Goal: Task Accomplishment & Management: Manage account settings

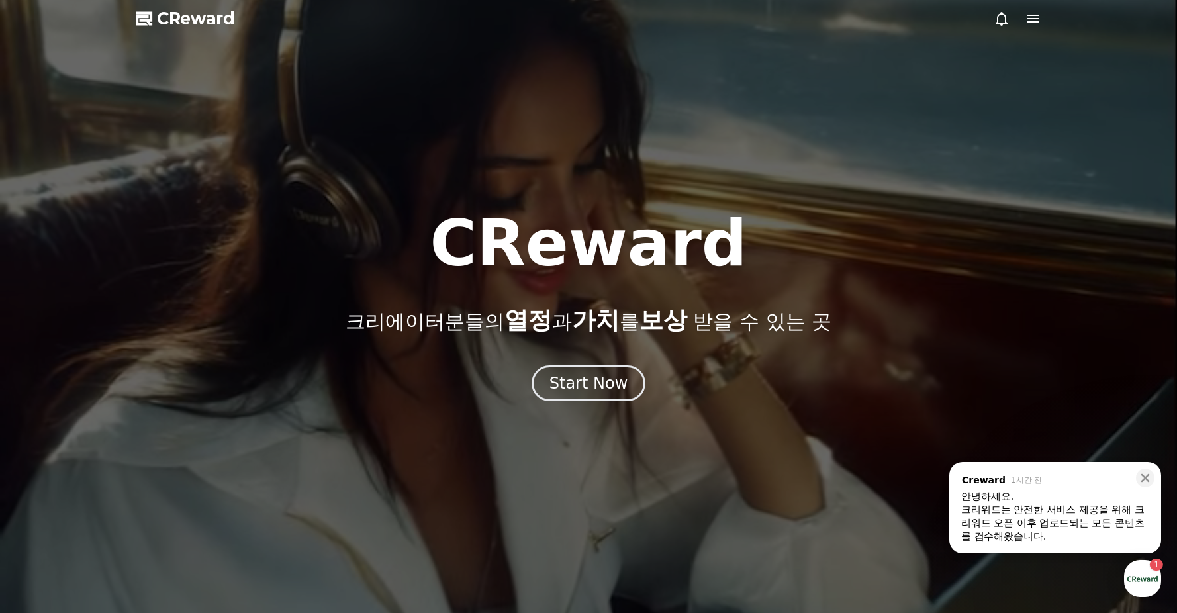
click at [1110, 527] on div "크리워드는 안전한 서비스 제공을 위해 크리워드 오픈 이후 업로드되는 모든 콘텐츠를 검수해왔습니다. ​" at bounding box center [1055, 523] width 188 height 40
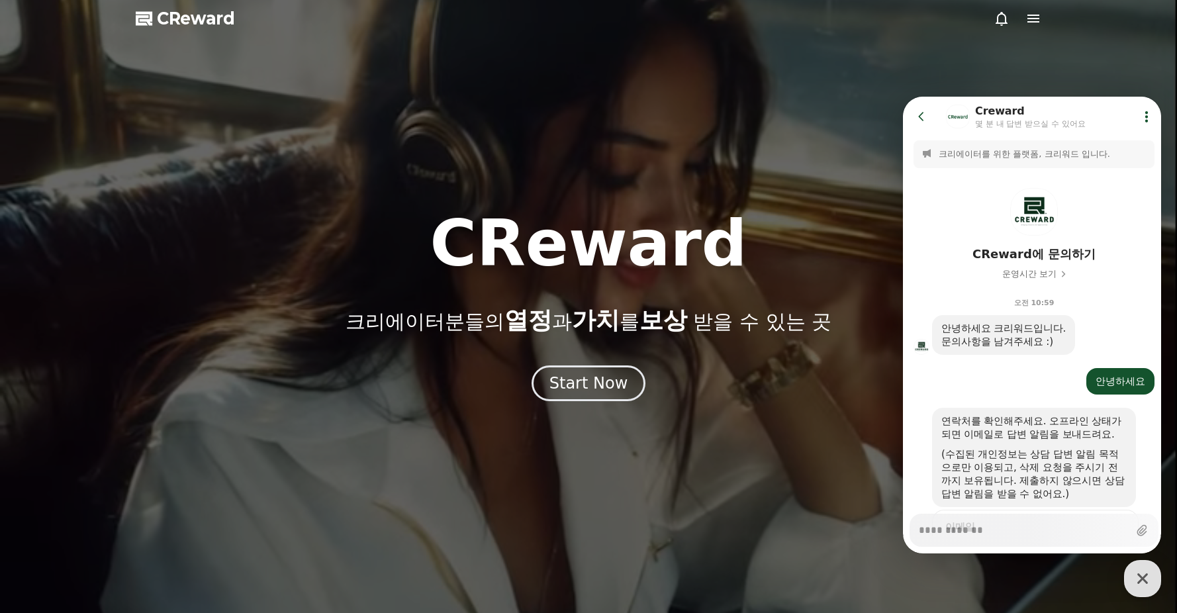
scroll to position [569, 0]
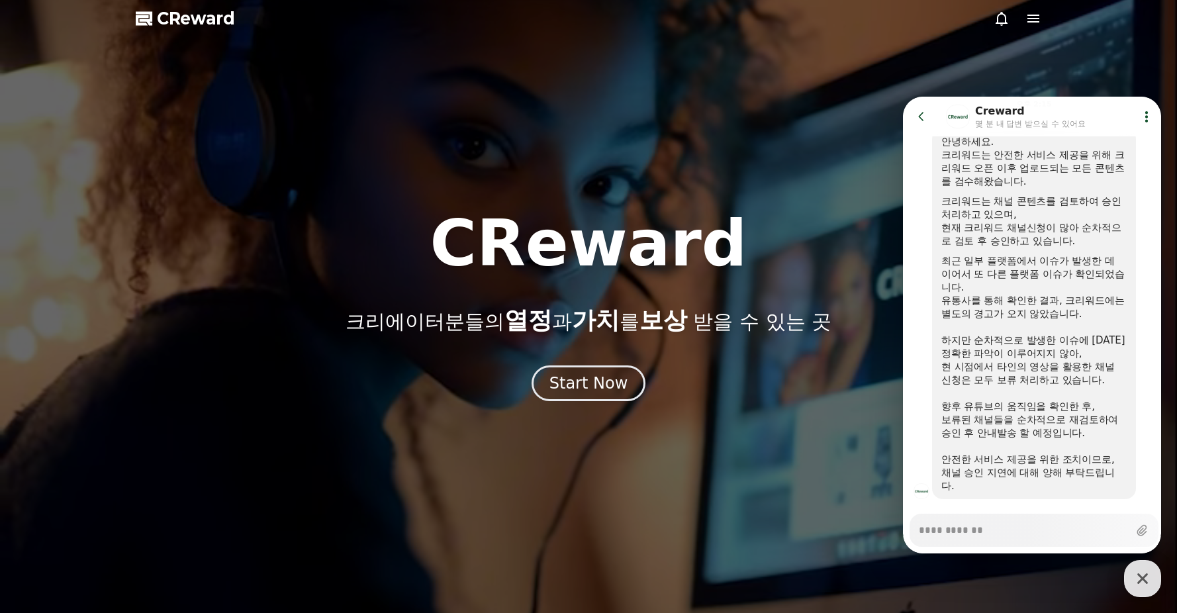
type textarea "*"
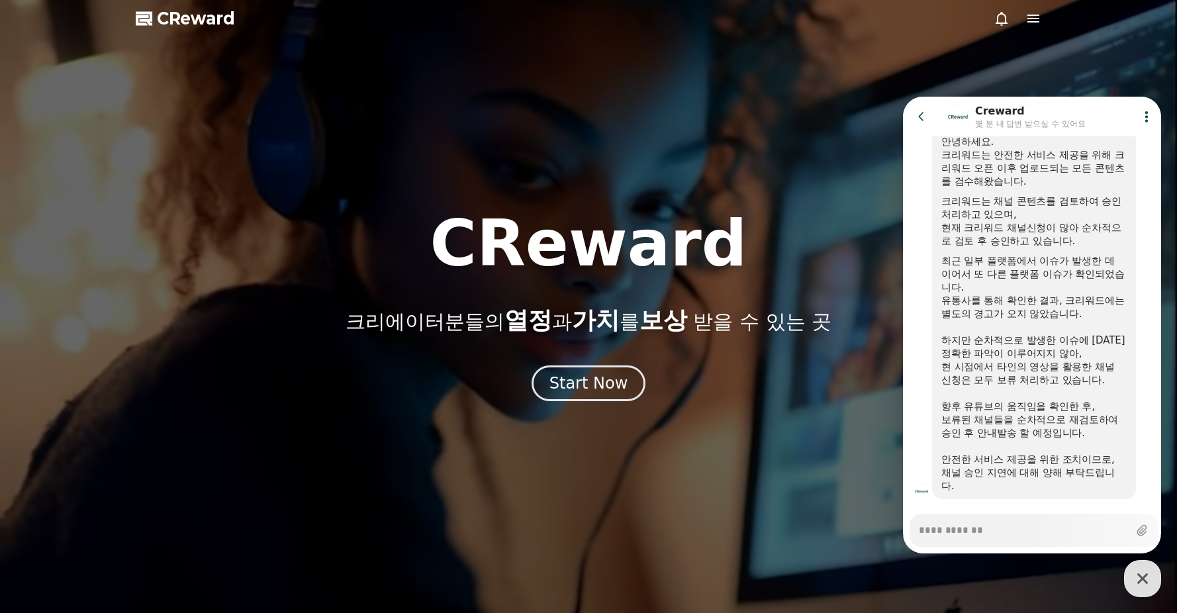
scroll to position [138, 0]
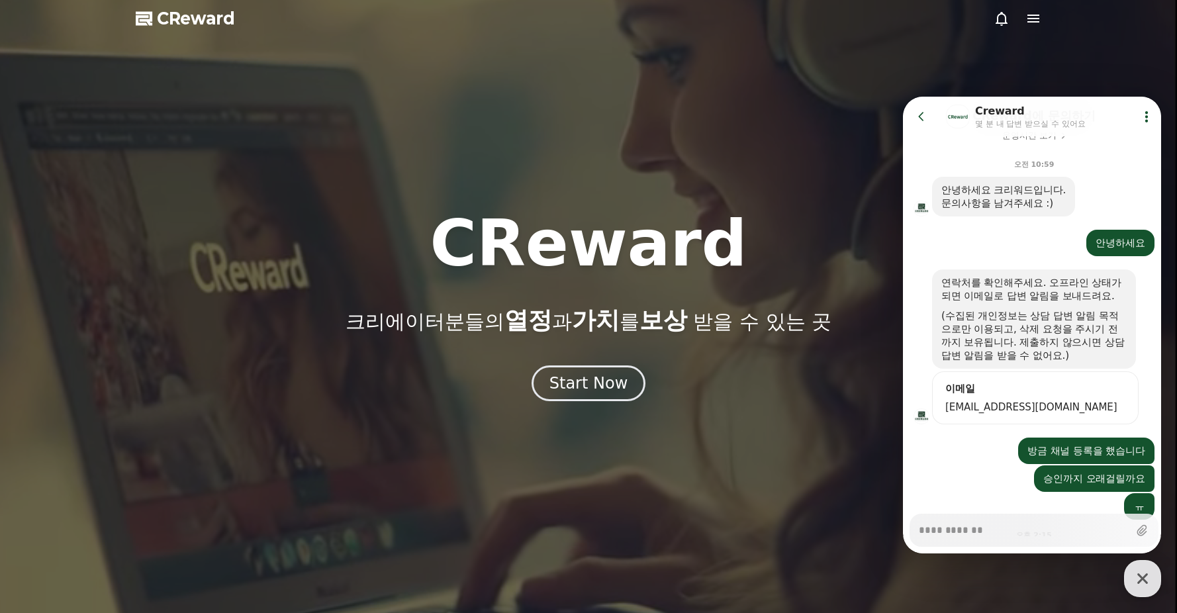
click at [838, 258] on div "CReward 크리에이터분들의 열정 과 가치 를 보상 받을 수 있는 곳" at bounding box center [588, 273] width 1177 height 122
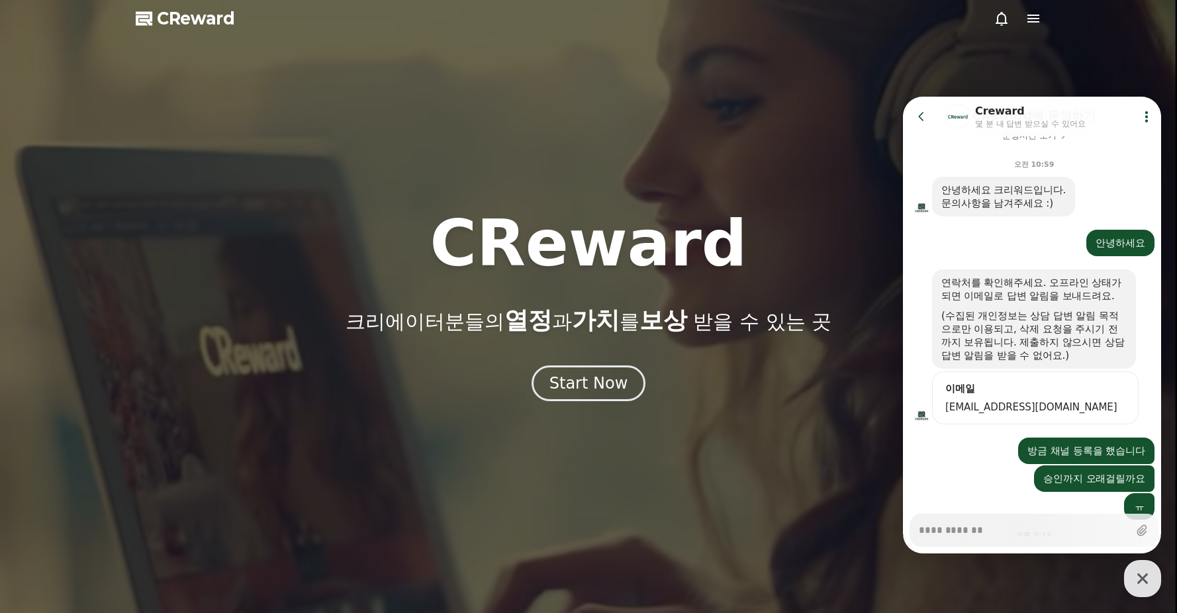
click at [1024, 17] on div at bounding box center [1018, 19] width 48 height 16
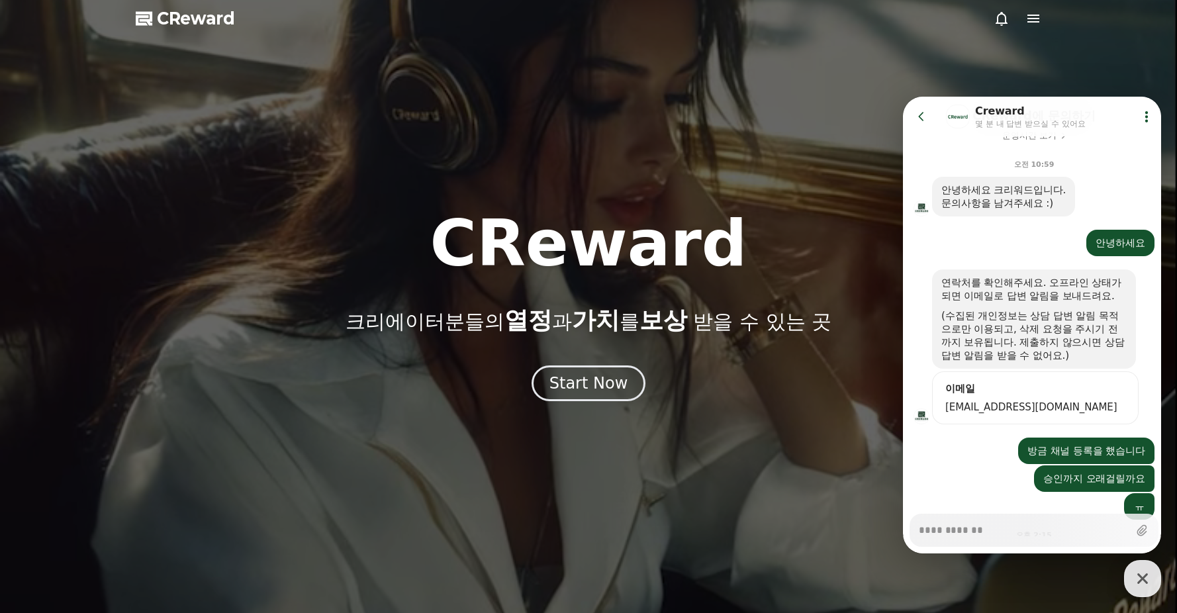
click at [1031, 20] on icon at bounding box center [1034, 19] width 16 height 16
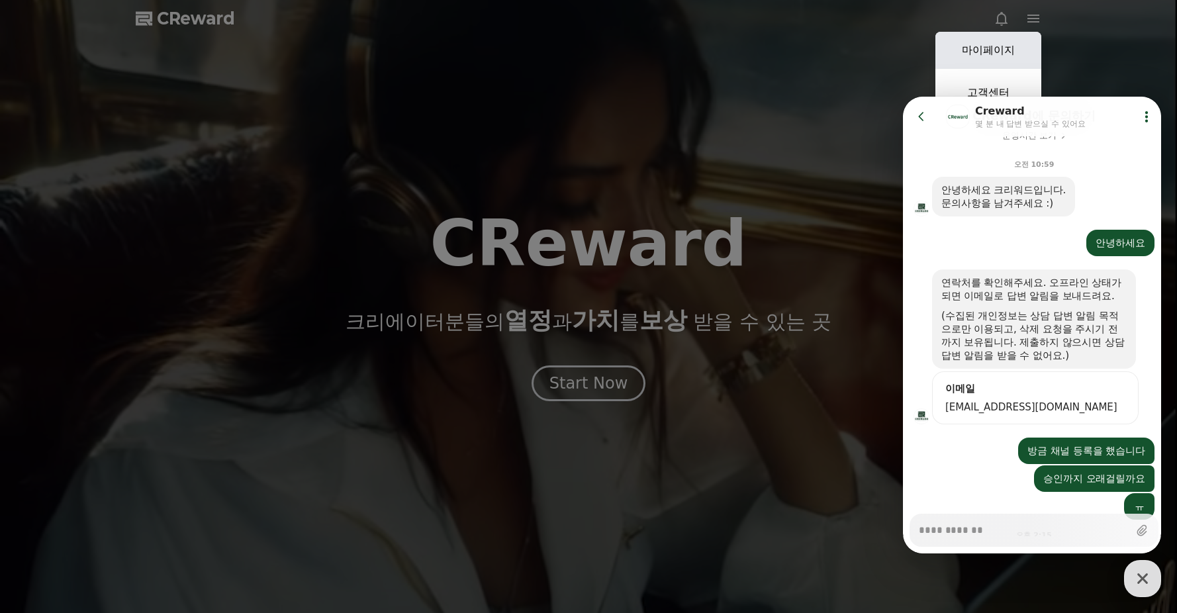
click at [1008, 47] on link "마이페이지" at bounding box center [989, 50] width 106 height 37
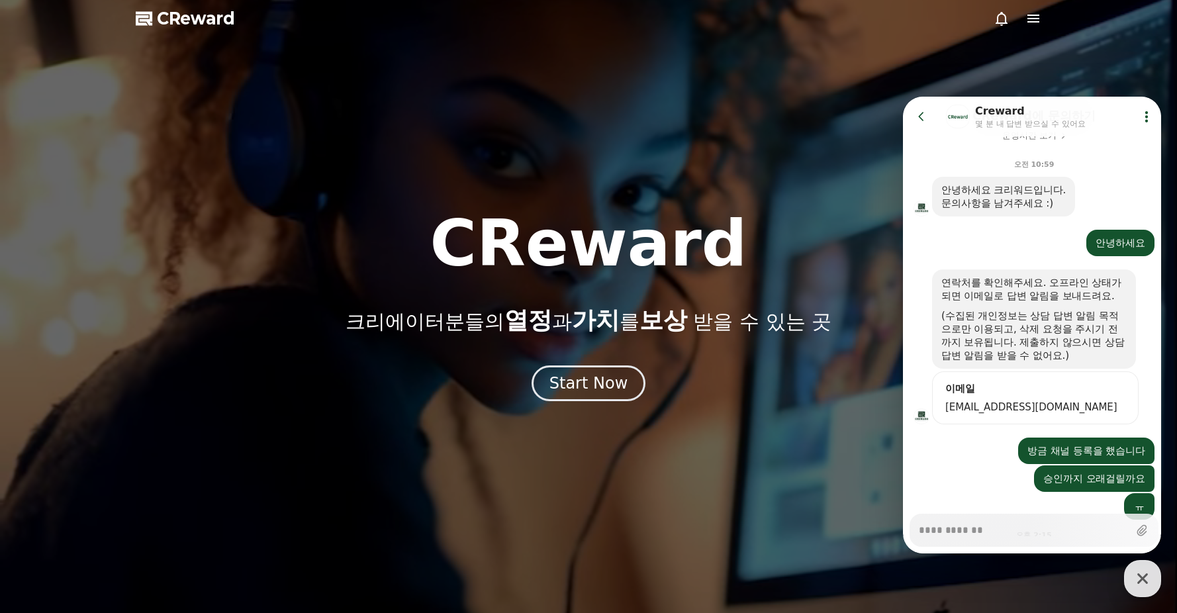
select select "**********"
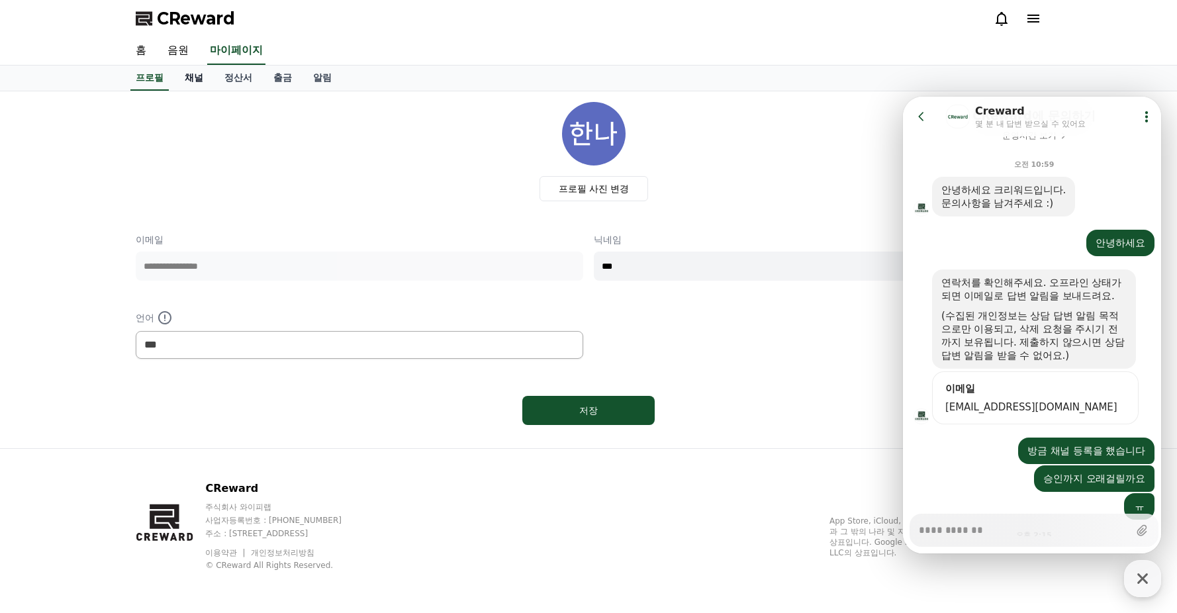
click at [187, 70] on link "채널" at bounding box center [194, 78] width 40 height 25
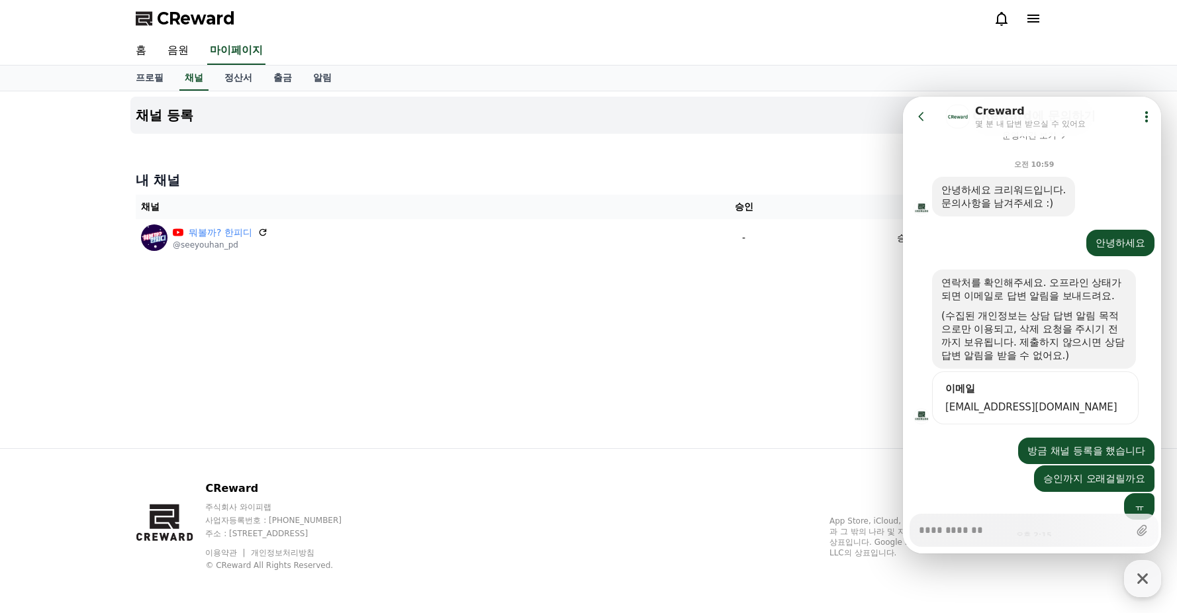
click at [913, 111] on button "Go to previous page" at bounding box center [927, 116] width 35 height 26
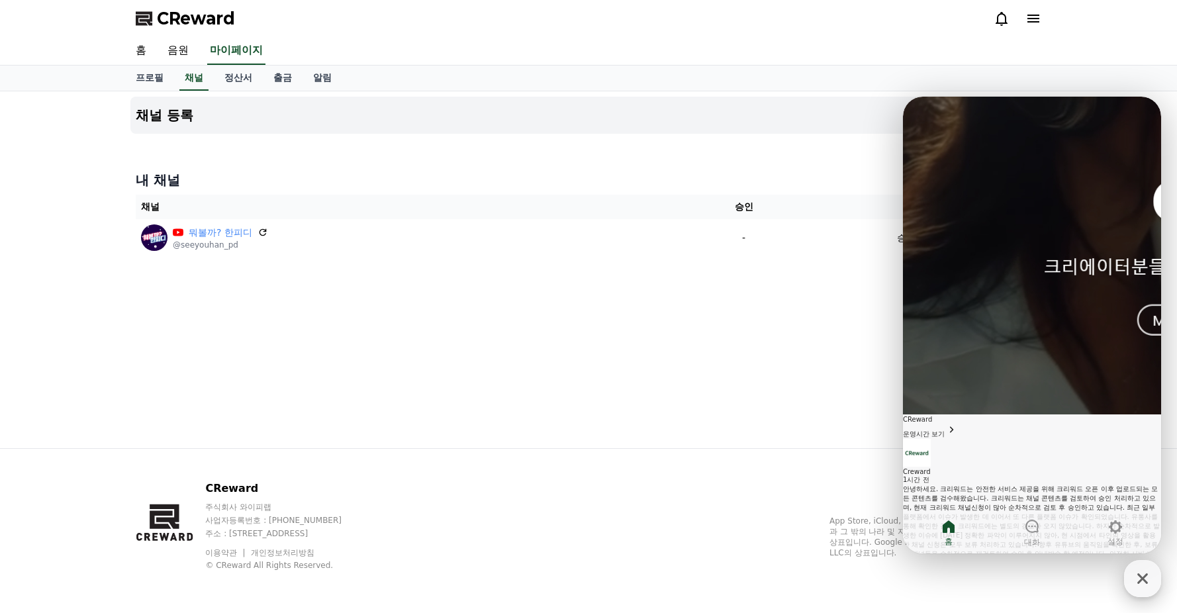
click at [1138, 571] on icon "button" at bounding box center [1143, 579] width 24 height 24
